Goal: Book appointment/travel/reservation

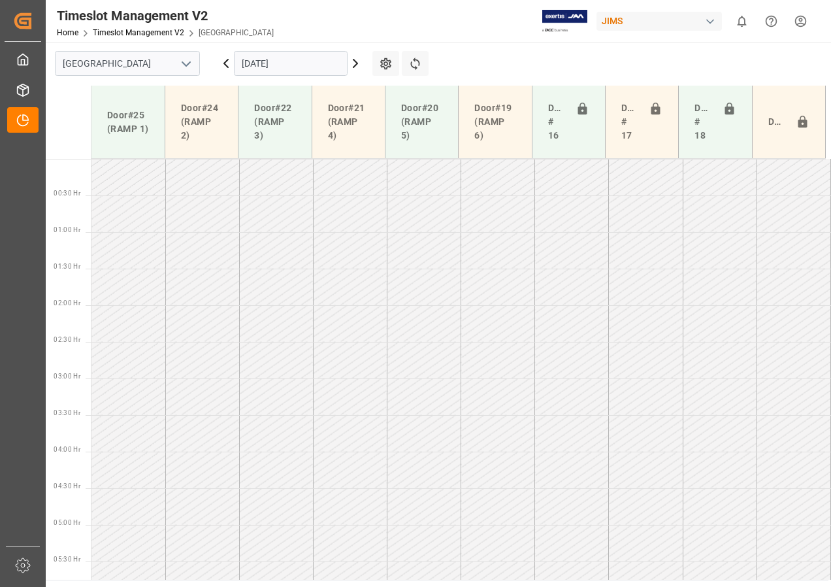
scroll to position [1117, 0]
click at [354, 61] on icon at bounding box center [356, 63] width 4 height 8
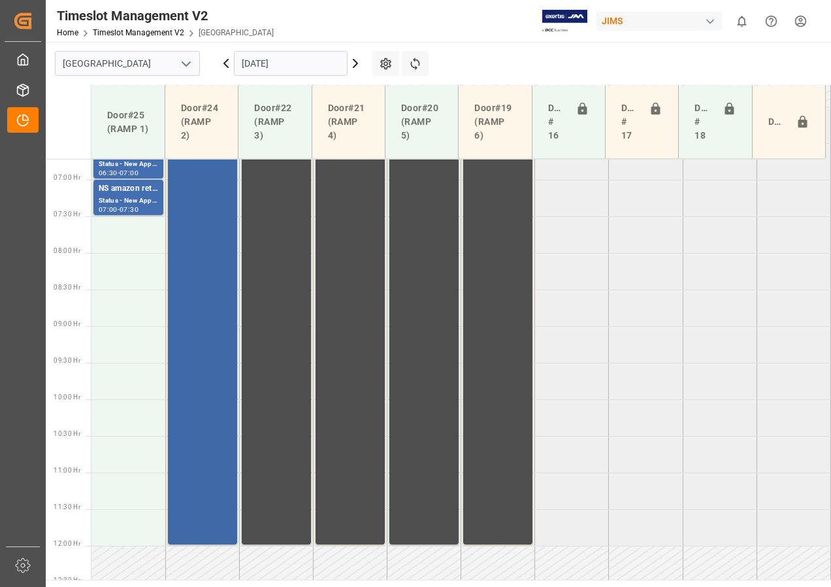
scroll to position [361, 0]
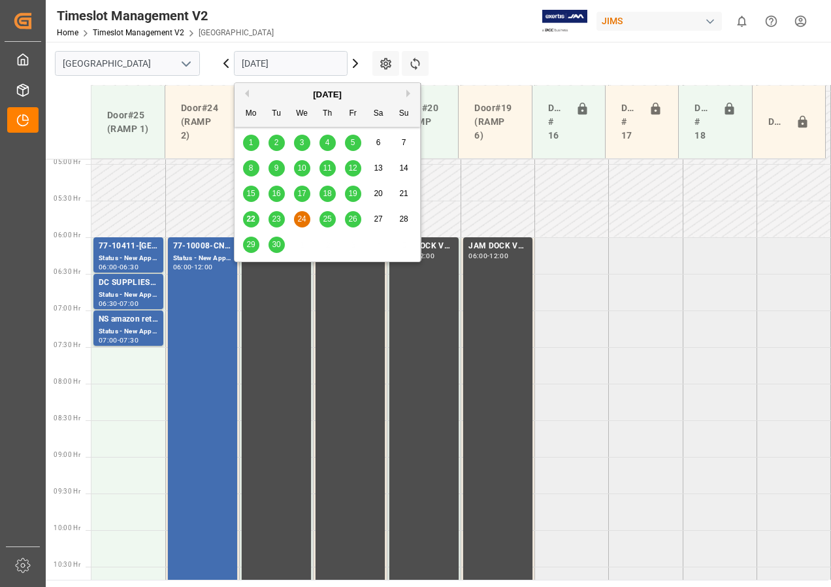
click at [272, 68] on input "[DATE]" at bounding box center [291, 63] width 114 height 25
click at [328, 218] on span "25" at bounding box center [327, 218] width 8 height 9
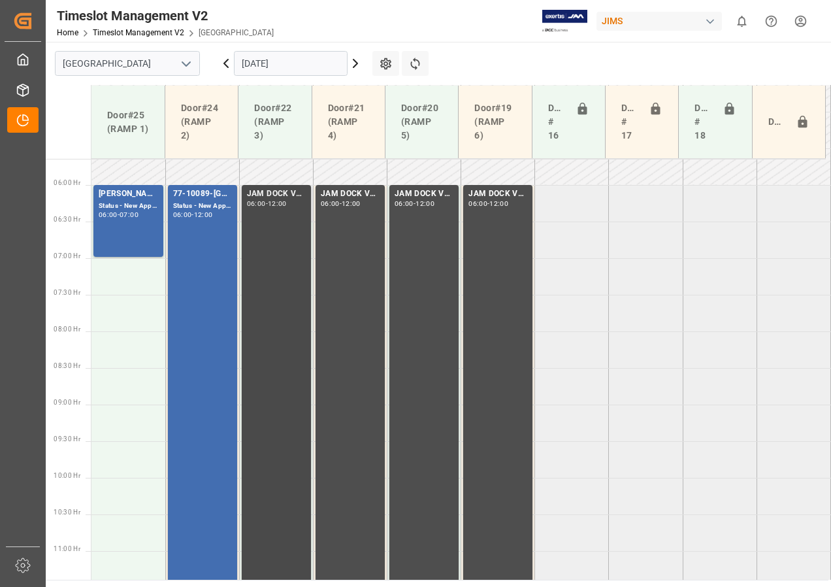
scroll to position [289, 0]
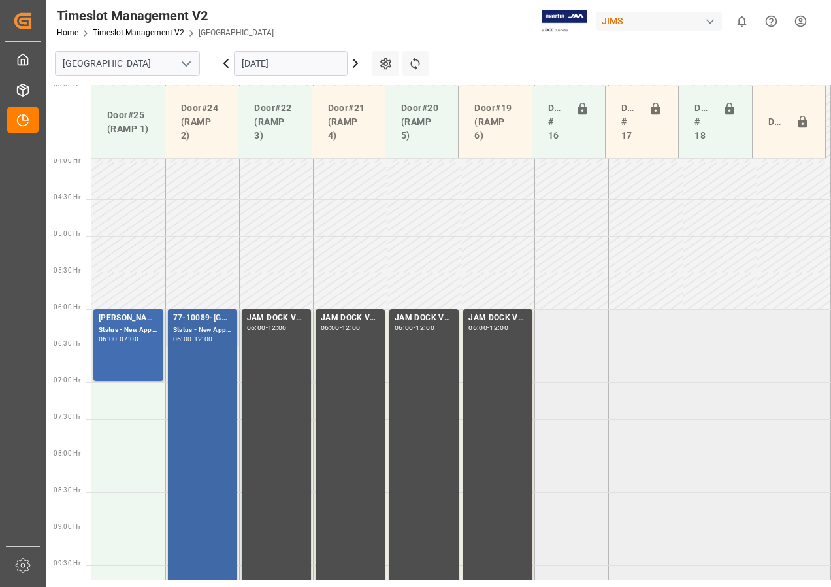
click at [196, 325] on div "Status - New Appointment" at bounding box center [202, 330] width 59 height 11
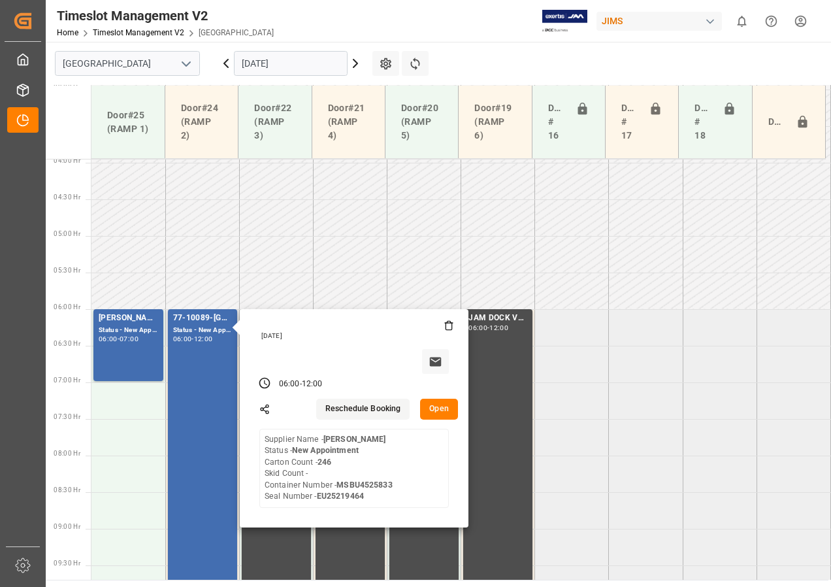
click at [437, 408] on button "Open" at bounding box center [439, 409] width 38 height 21
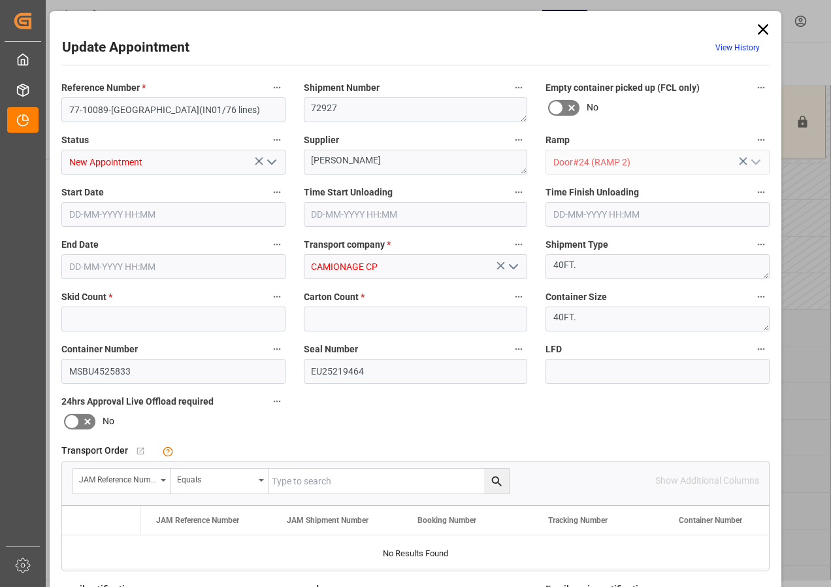
type input "0"
type input "246"
type input "[DATE] 06:00"
type input "[DATE] 12:00"
type input "[DATE] 20:05"
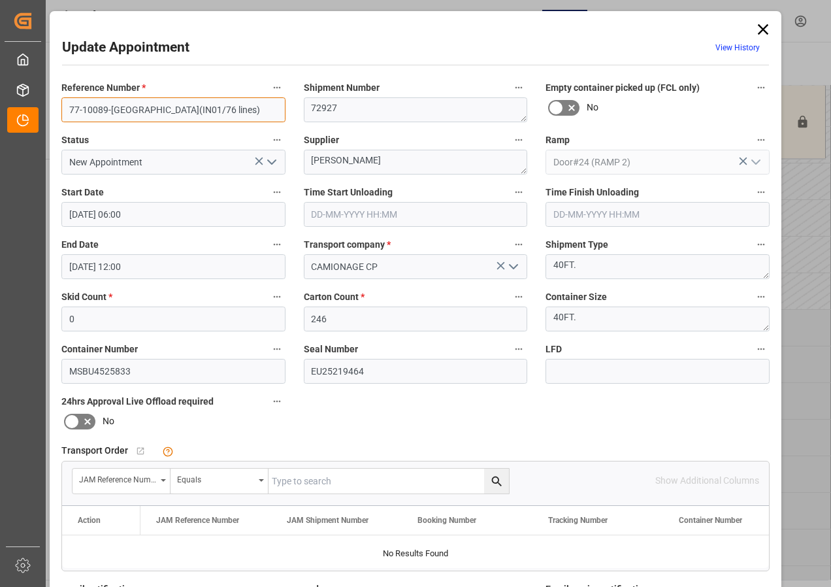
drag, startPoint x: 122, startPoint y: 108, endPoint x: 185, endPoint y: 110, distance: 63.4
click at [185, 110] on input "77-10089-[GEOGRAPHIC_DATA](IN01/76 lines)" at bounding box center [173, 109] width 224 height 25
drag, startPoint x: 184, startPoint y: 110, endPoint x: 122, endPoint y: 110, distance: 62.7
click at [122, 110] on input "77-10089-[GEOGRAPHIC_DATA](IN01/76 lines)" at bounding box center [173, 109] width 224 height 25
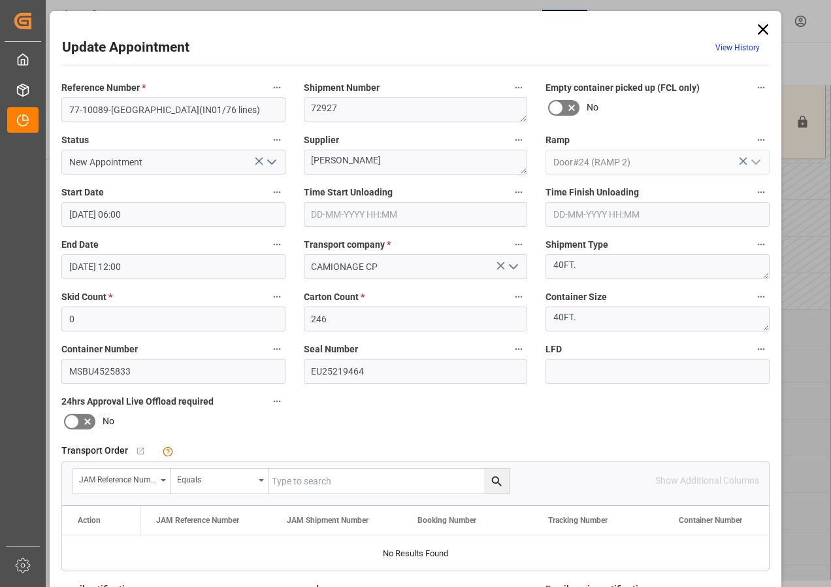
click at [144, 137] on label "Status" at bounding box center [173, 140] width 224 height 18
click at [269, 137] on button "Status" at bounding box center [277, 139] width 17 height 17
click at [120, 108] on div at bounding box center [415, 293] width 831 height 587
drag, startPoint x: 120, startPoint y: 110, endPoint x: 189, endPoint y: 110, distance: 68.6
click at [189, 110] on input "77-10089-[GEOGRAPHIC_DATA](IN01/76 lines)" at bounding box center [173, 109] width 224 height 25
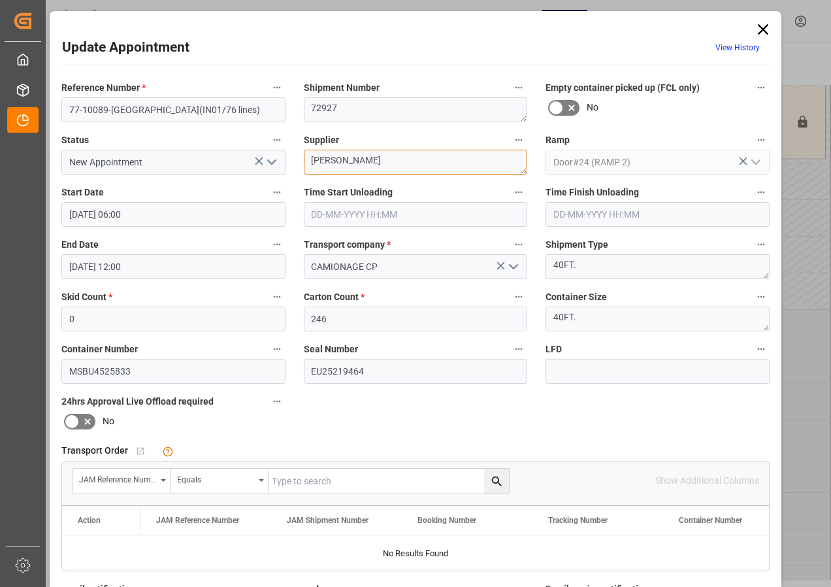
click at [369, 163] on textarea "[PERSON_NAME]" at bounding box center [416, 162] width 224 height 25
paste textarea "(IN01/76 lines)"
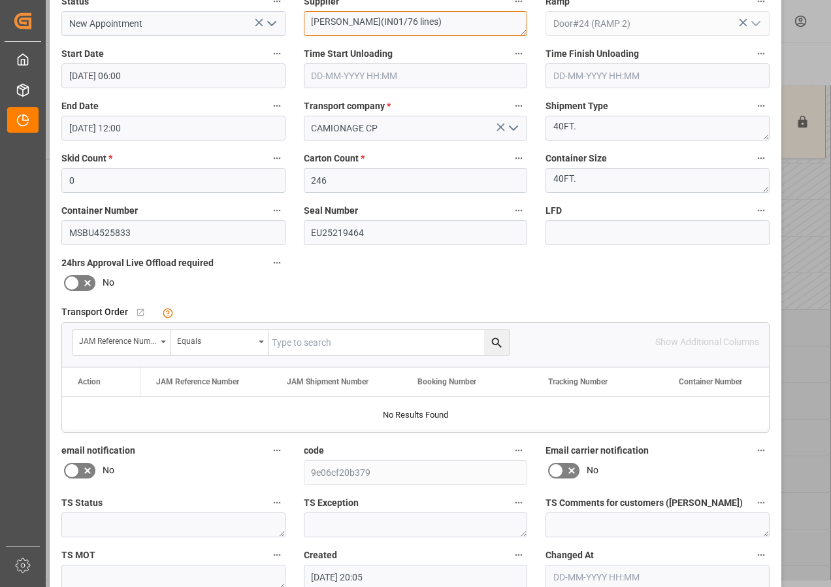
scroll to position [208, 0]
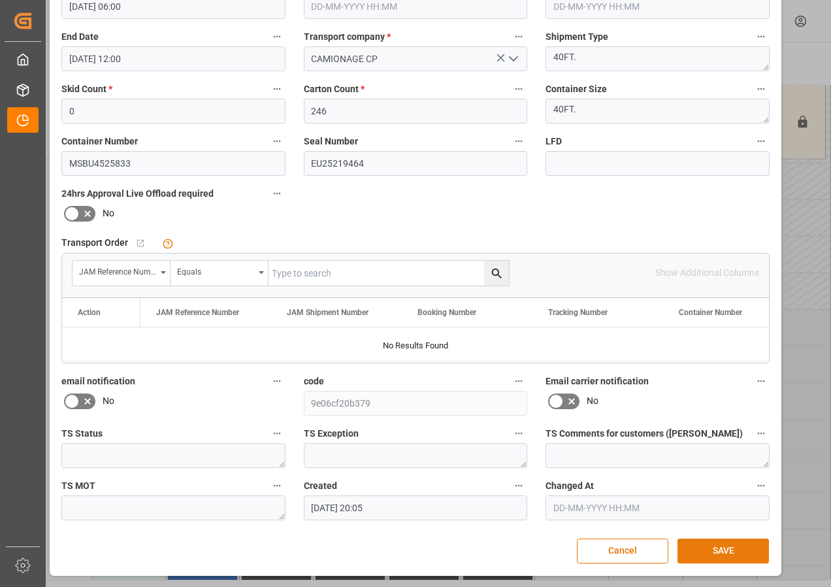
type textarea "[PERSON_NAME](IN01/76 lines)"
click at [729, 557] on button "SAVE" at bounding box center [724, 551] width 92 height 25
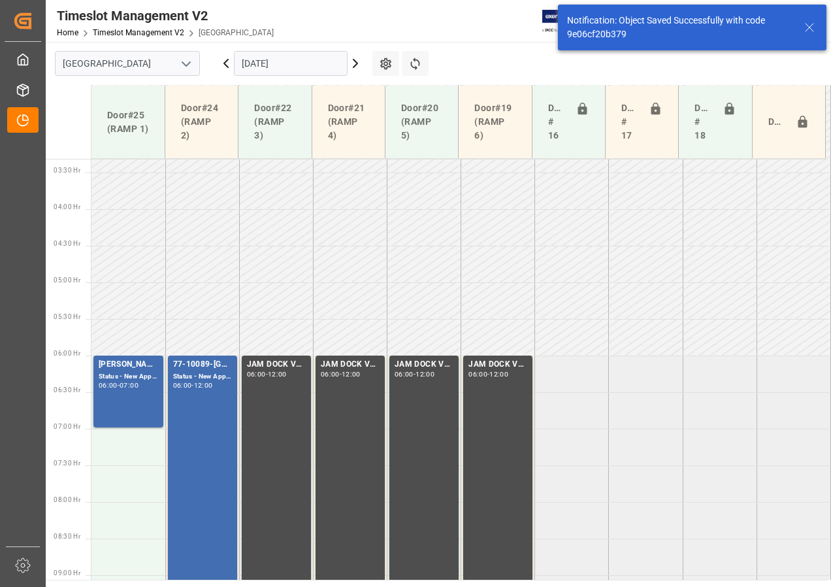
scroll to position [385, 0]
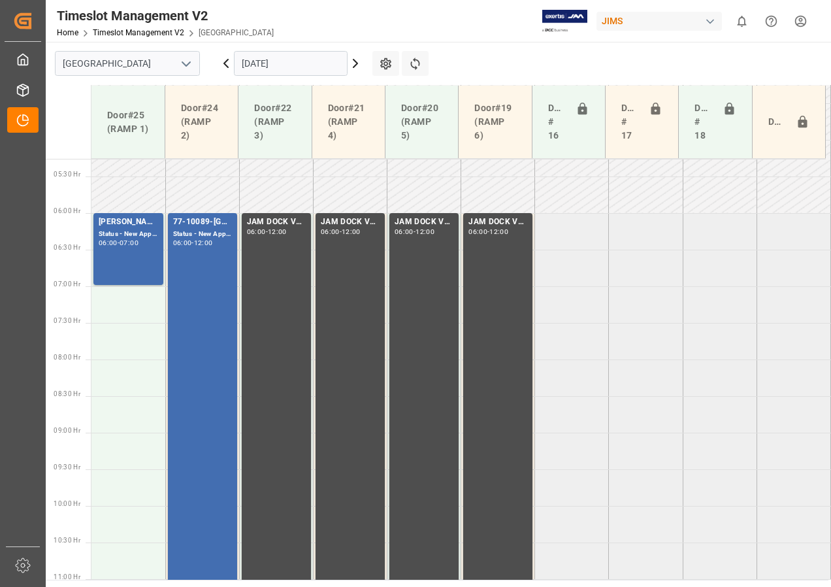
click at [227, 64] on icon at bounding box center [226, 64] width 16 height 16
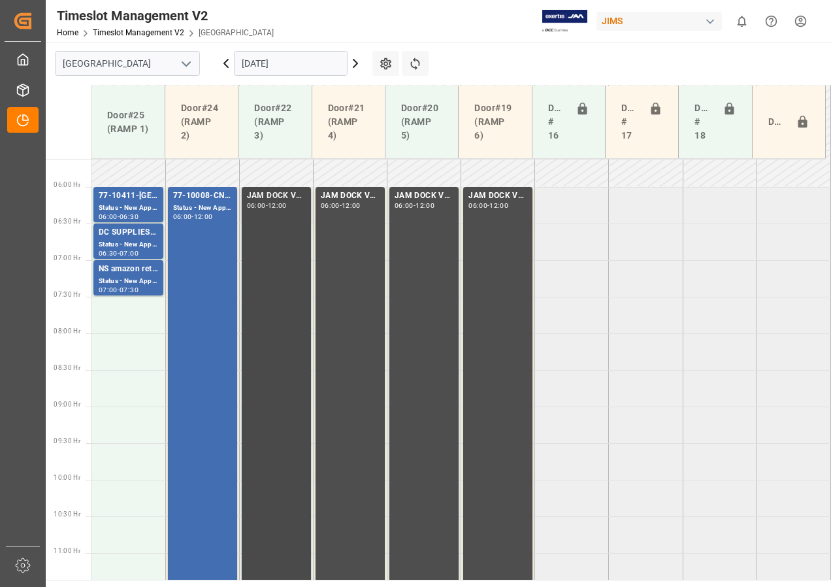
scroll to position [398, 0]
